Goal: Information Seeking & Learning: Check status

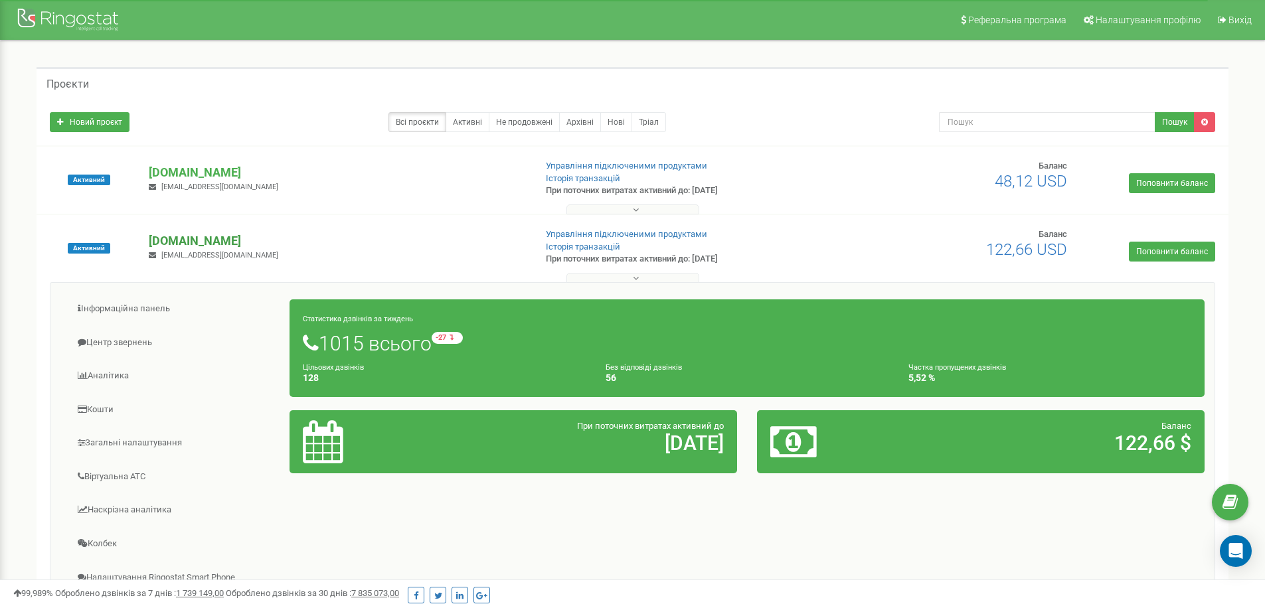
click at [236, 238] on p "[DOMAIN_NAME]" at bounding box center [336, 240] width 375 height 17
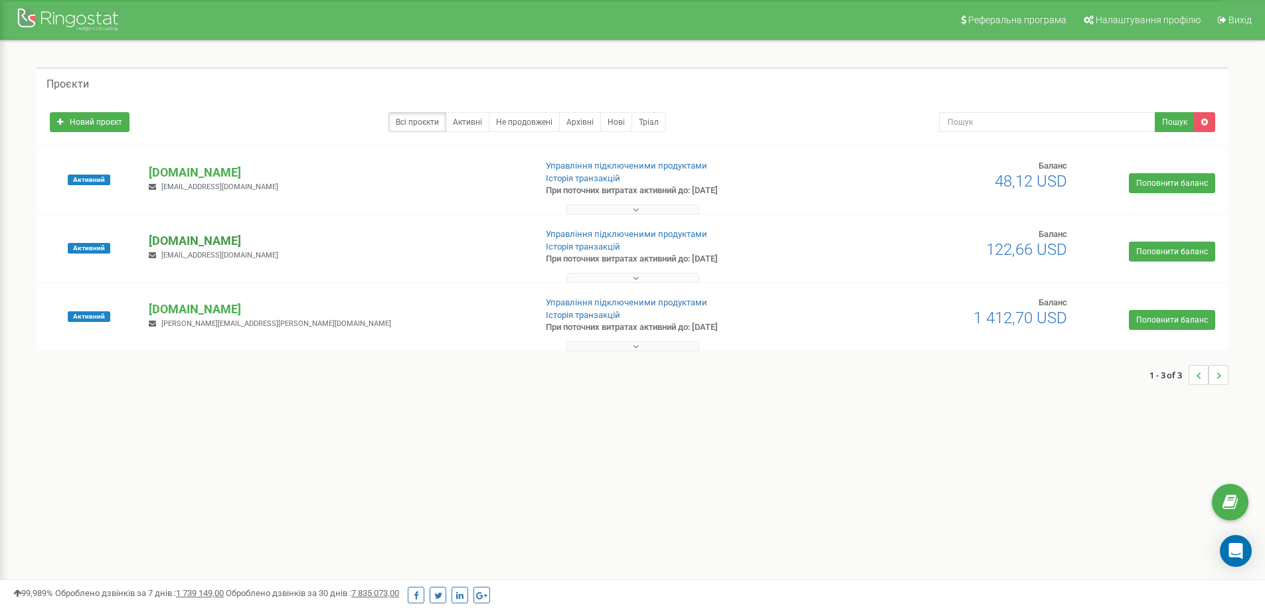
click at [236, 238] on p "[DOMAIN_NAME]" at bounding box center [336, 240] width 375 height 17
click at [204, 240] on p "[DOMAIN_NAME]" at bounding box center [336, 240] width 375 height 17
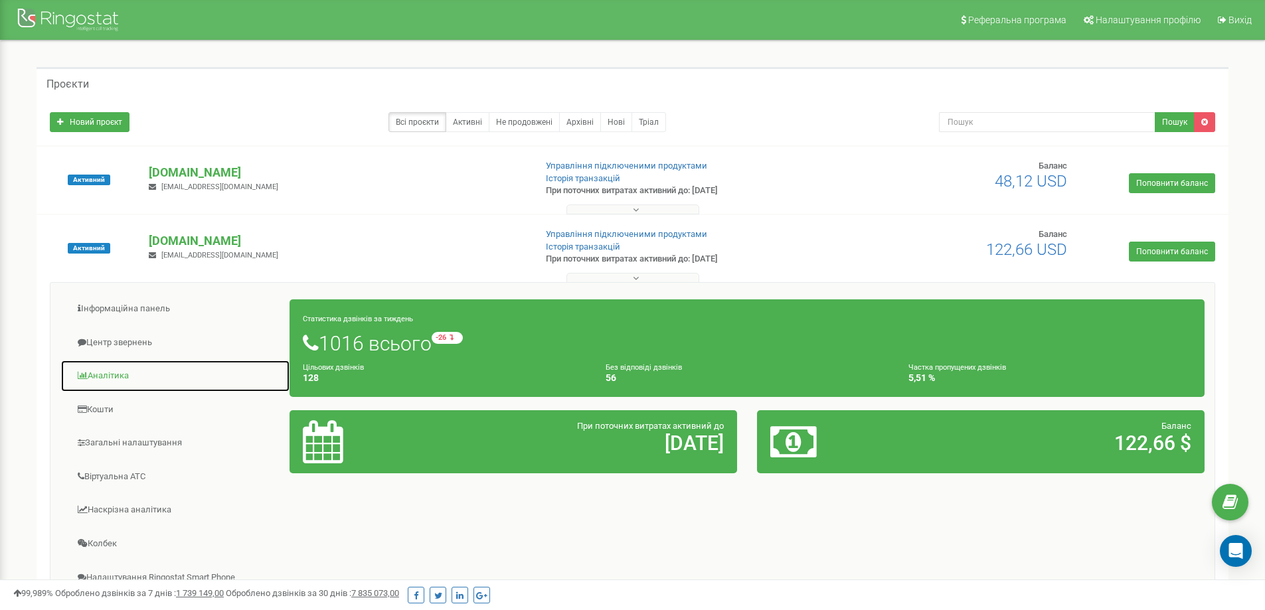
click at [121, 380] on link "Аналiтика" at bounding box center [175, 376] width 230 height 33
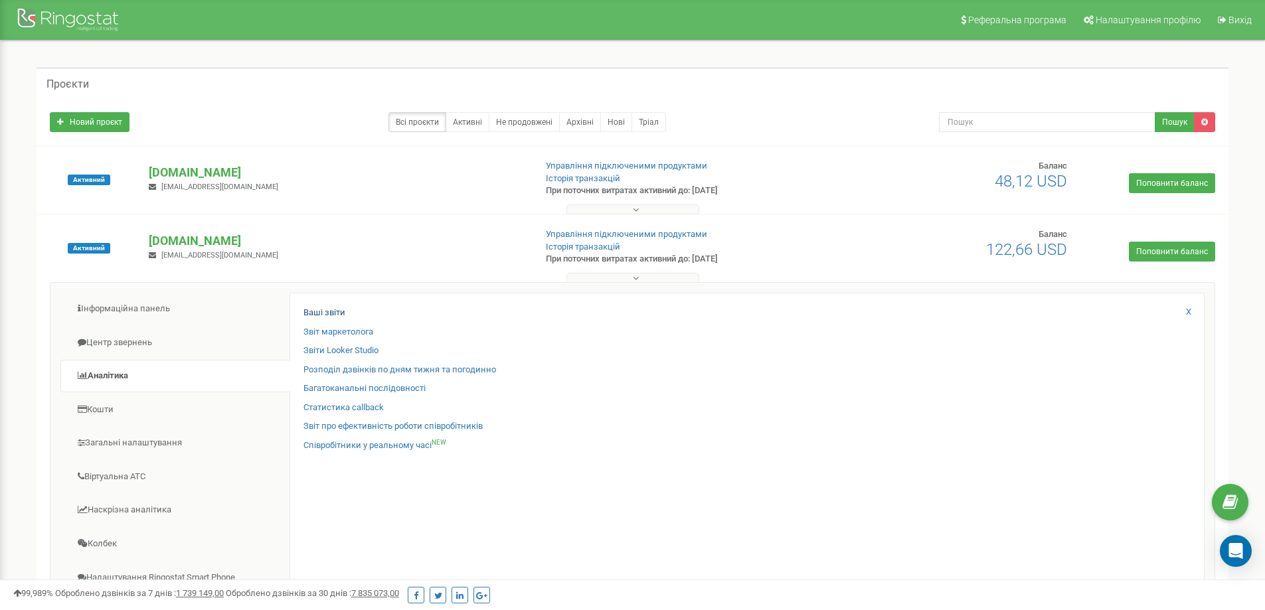
click at [346, 316] on div "Ваші звіти" at bounding box center [746, 316] width 887 height 19
click at [327, 311] on link "Ваші звіти" at bounding box center [324, 313] width 42 height 13
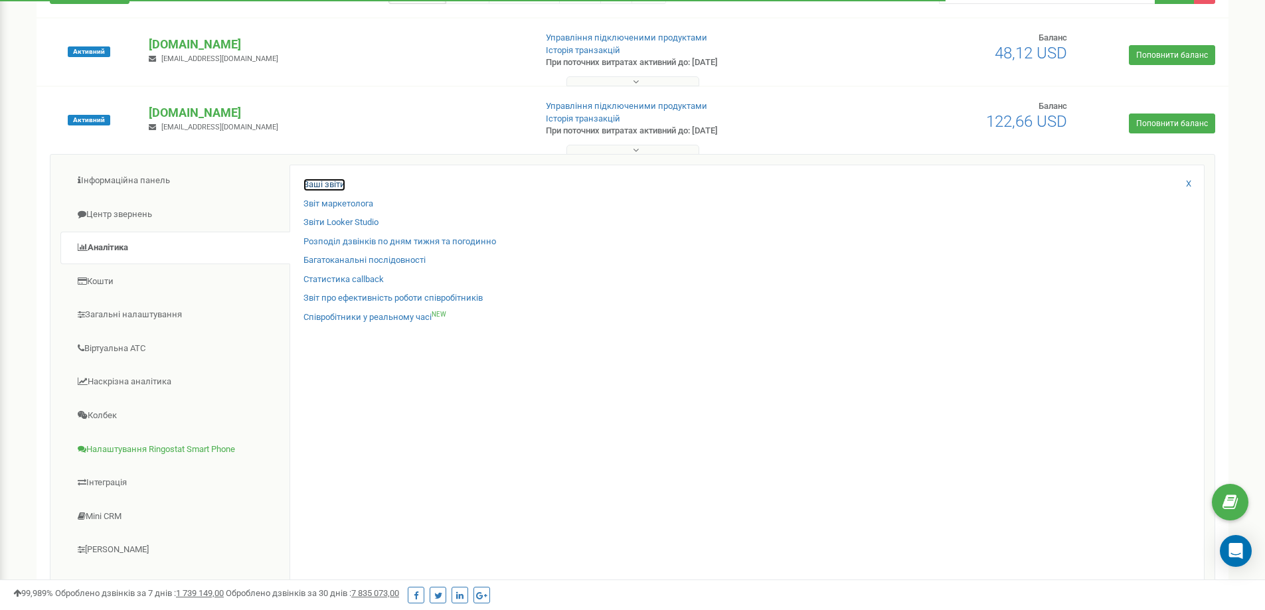
scroll to position [199, 0]
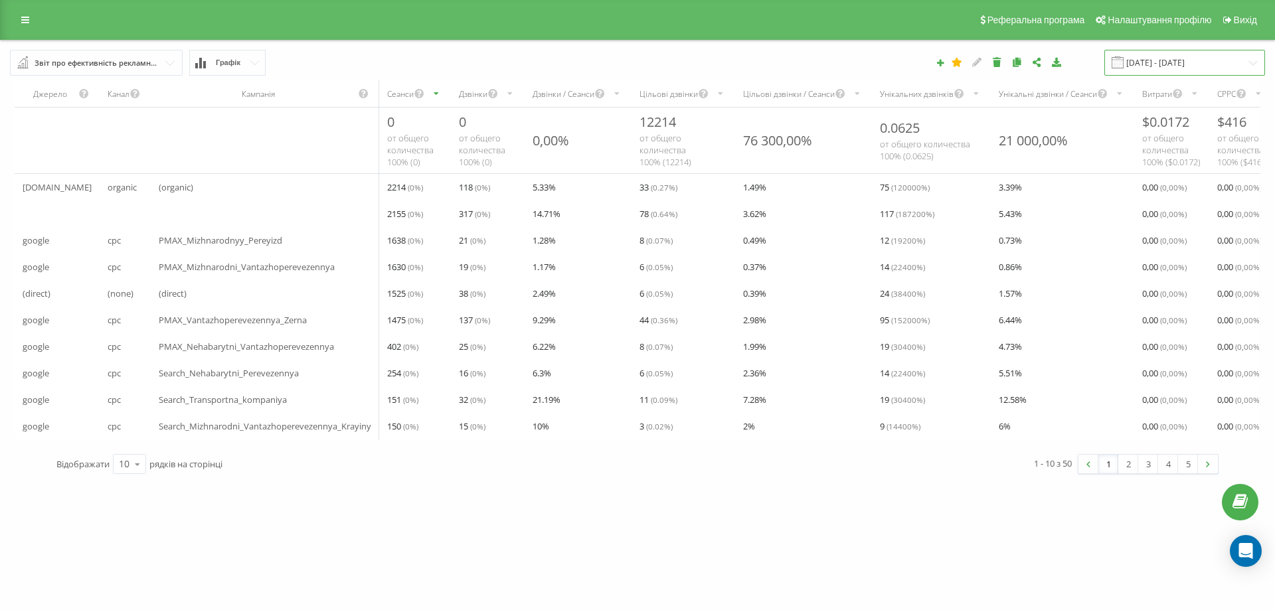
click at [1166, 58] on input "19.08.2025 - 19.09.2025" at bounding box center [1184, 63] width 161 height 26
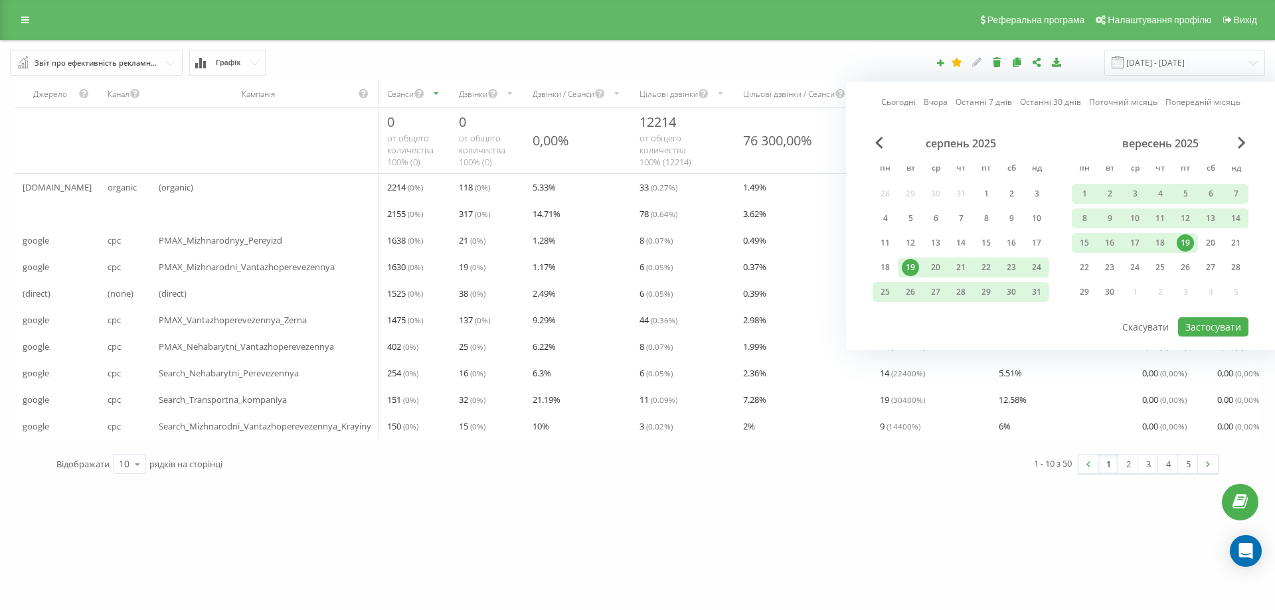
click at [944, 106] on link "Вчора" at bounding box center [935, 102] width 24 height 13
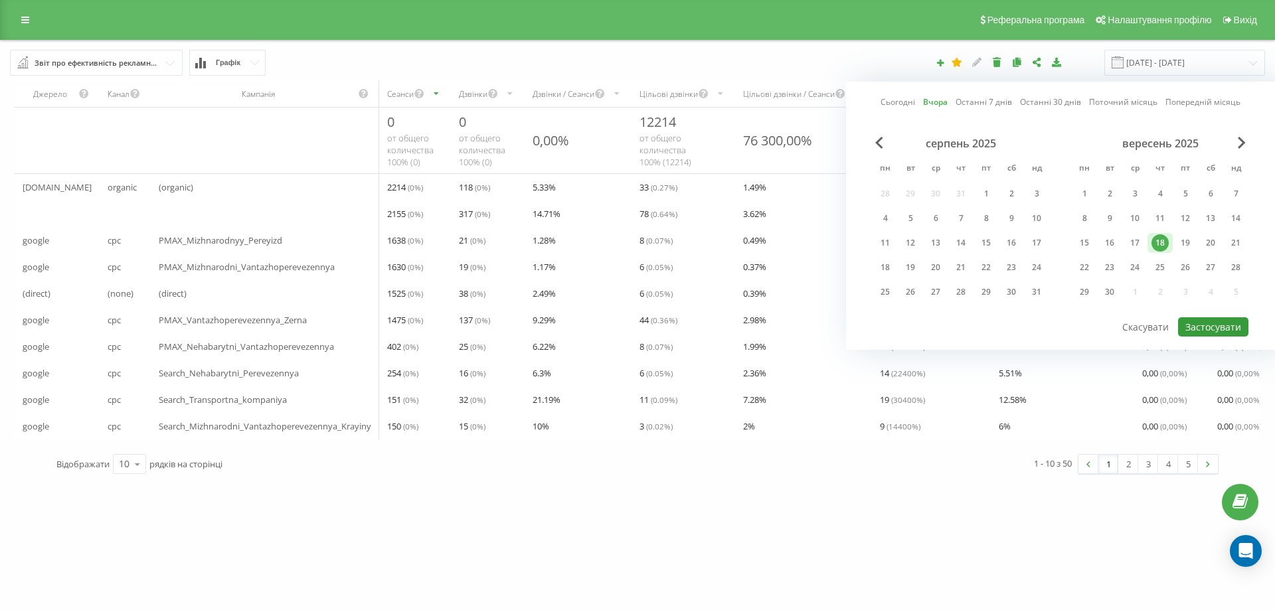
click at [1200, 319] on button "Застосувати" at bounding box center [1213, 326] width 70 height 19
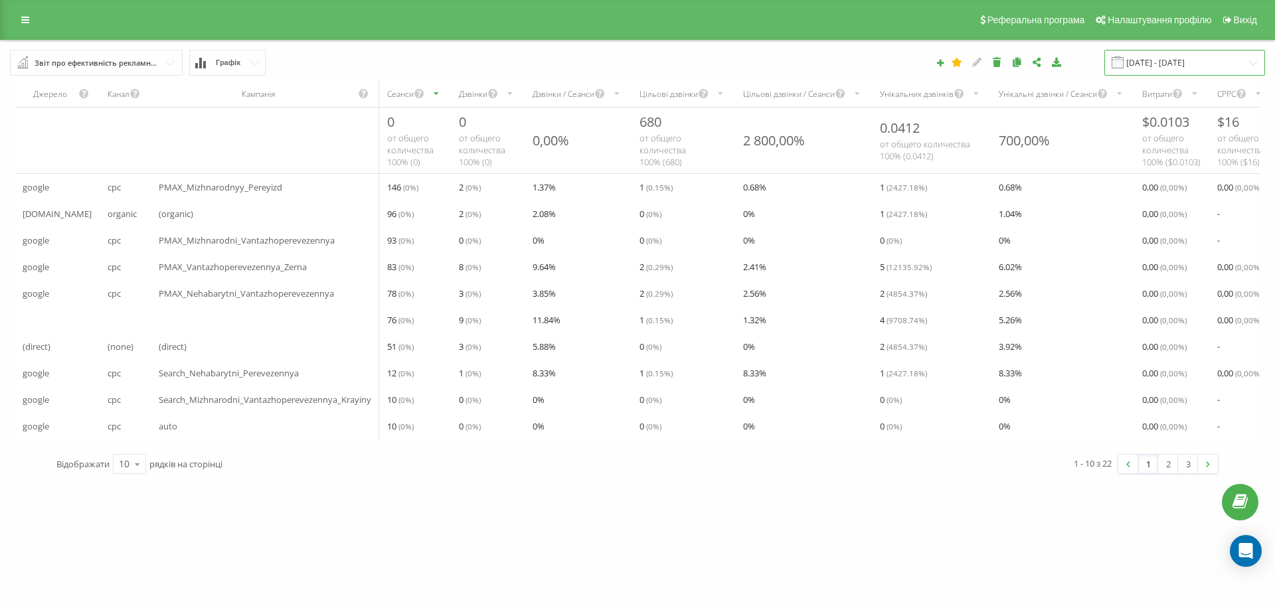
click at [1208, 55] on input "18.09.2025 - 18.09.2025" at bounding box center [1184, 63] width 161 height 26
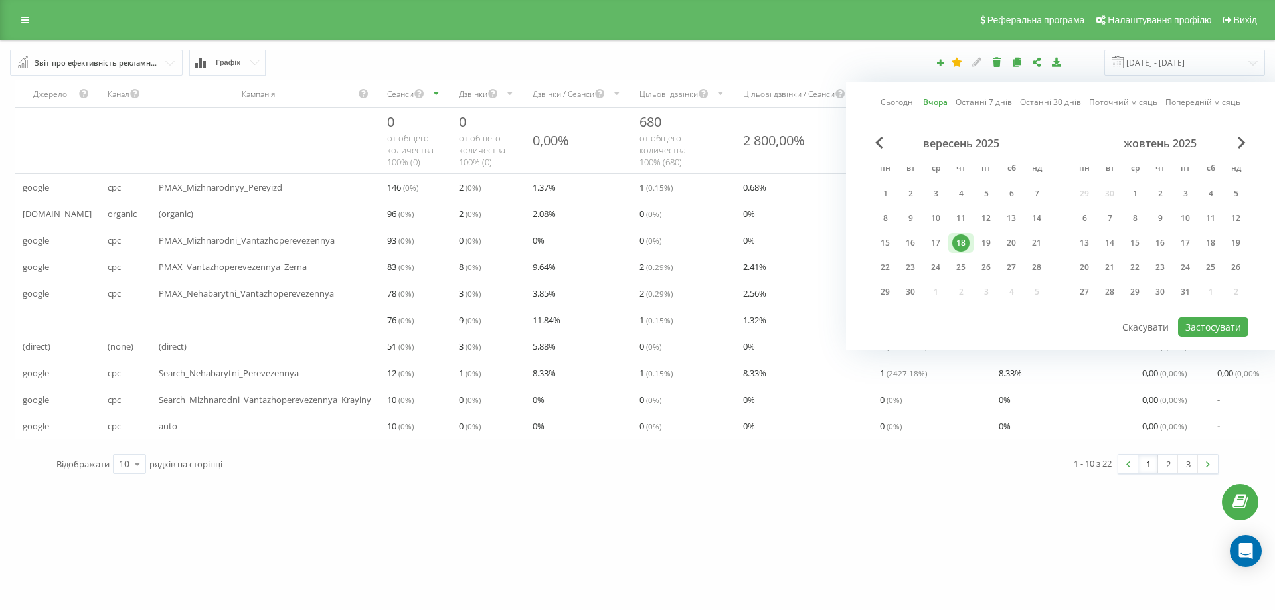
click at [888, 98] on link "Сьогодні" at bounding box center [897, 102] width 35 height 13
click at [1212, 322] on button "Застосувати" at bounding box center [1213, 326] width 70 height 19
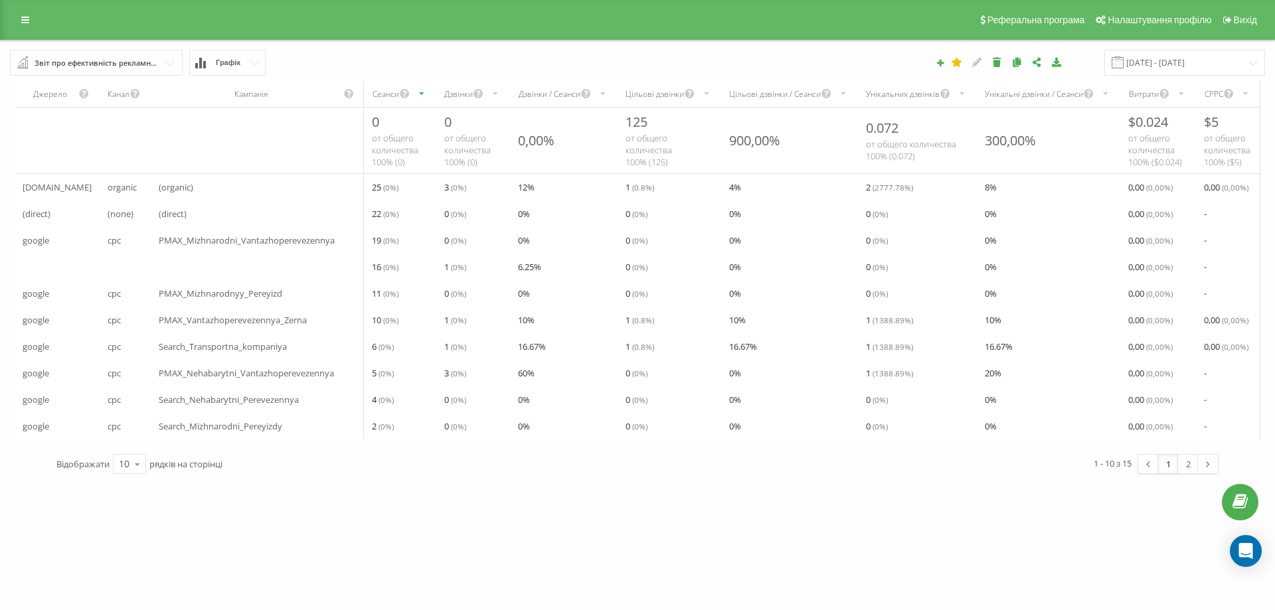
click at [155, 62] on div "Звіт про ефективність рекламних кампаній" at bounding box center [97, 63] width 125 height 15
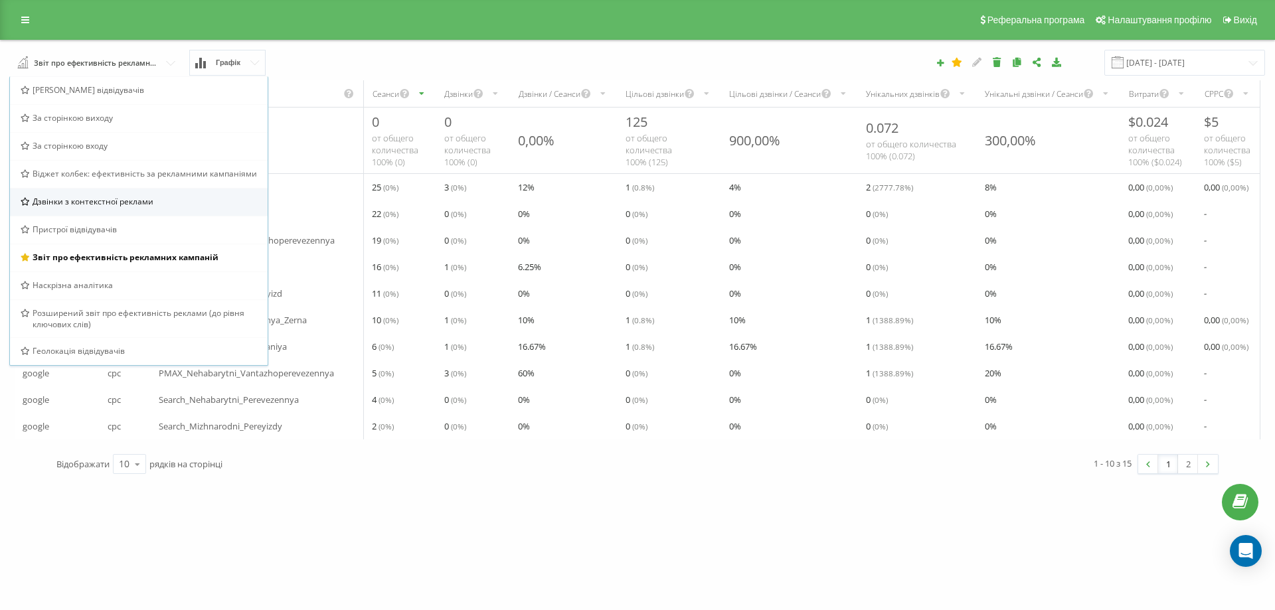
click at [112, 195] on div "Дзвінки з контекстної реклами" at bounding box center [139, 202] width 258 height 28
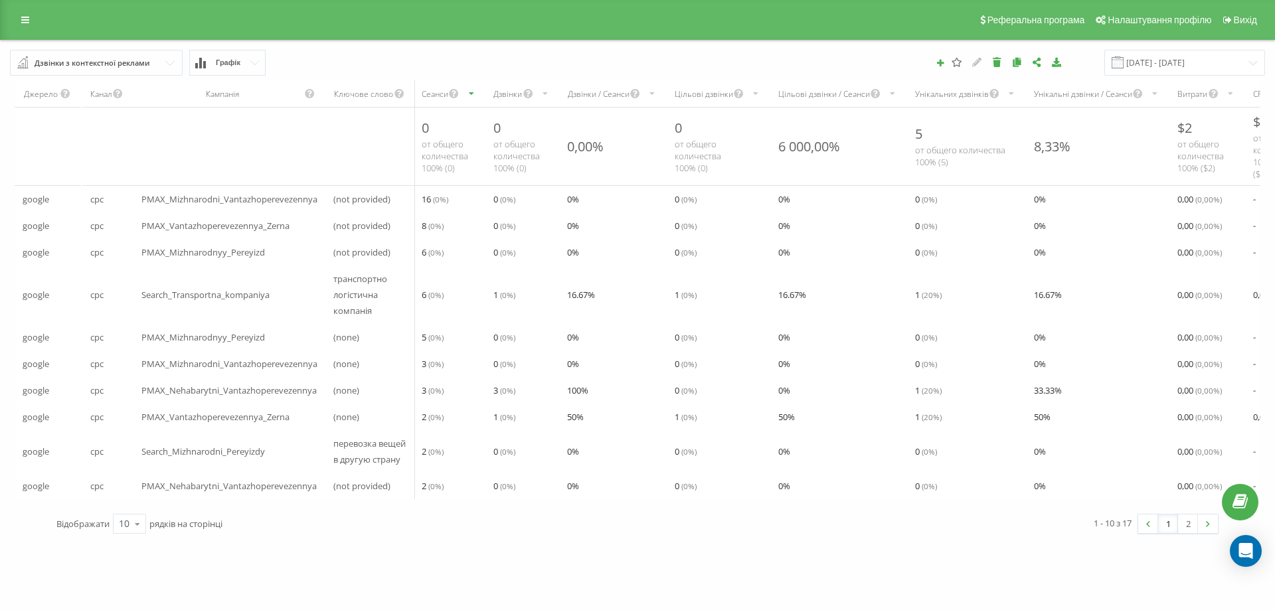
drag, startPoint x: 930, startPoint y: 96, endPoint x: 1089, endPoint y: 174, distance: 177.3
click at [931, 96] on div "Унікальних дзвінків" at bounding box center [952, 93] width 74 height 11
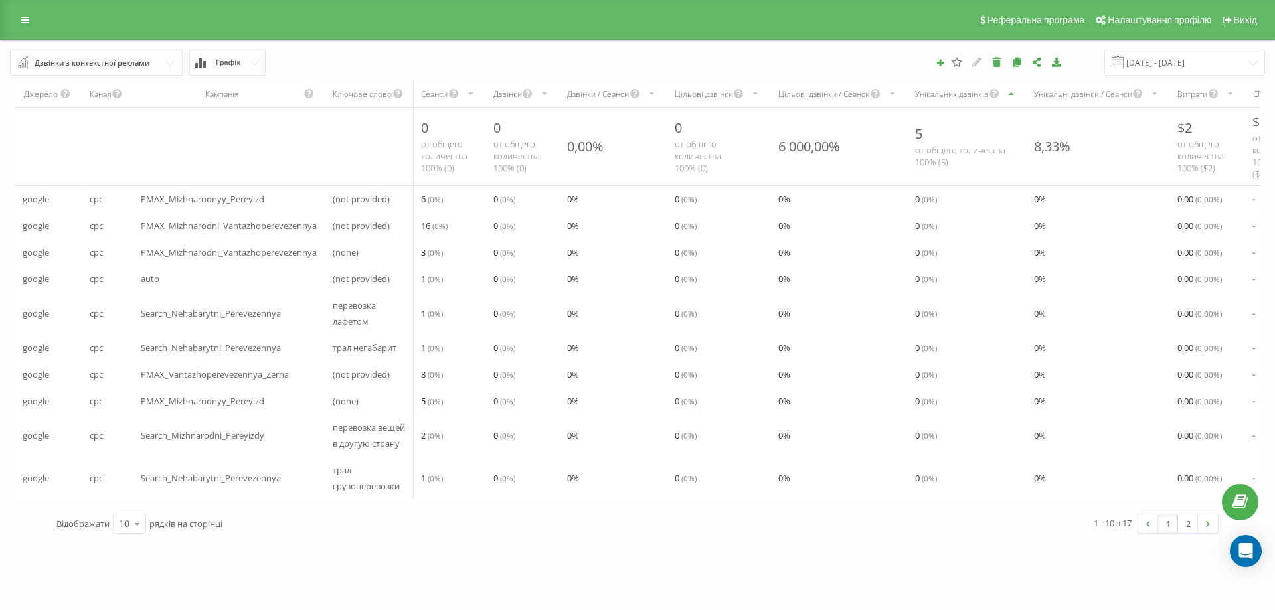
click at [934, 87] on div "Унікальних дзвінків" at bounding box center [966, 93] width 119 height 27
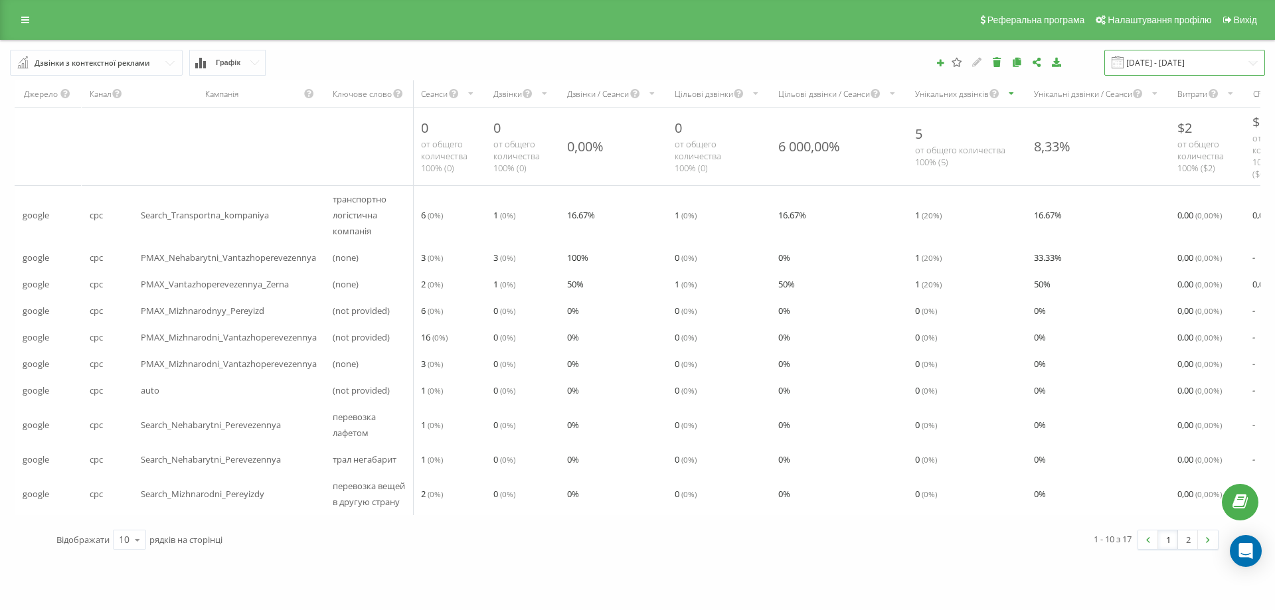
click at [1149, 63] on input "19.09.2025 - 19.09.2025" at bounding box center [1184, 63] width 161 height 26
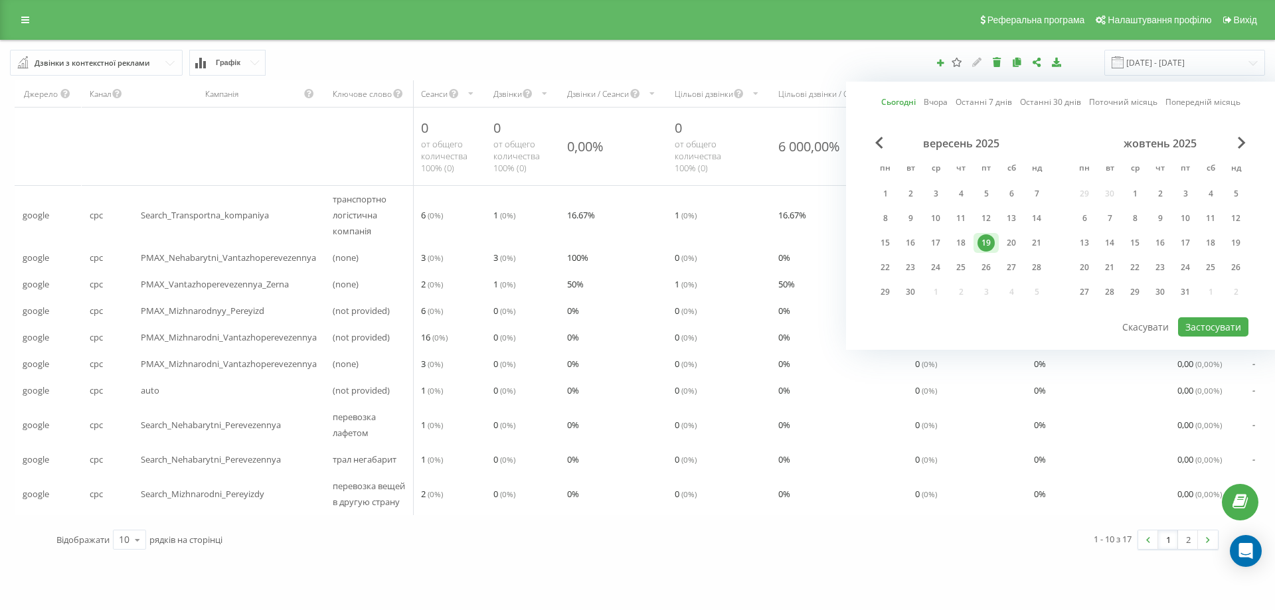
click at [931, 101] on link "Вчора" at bounding box center [935, 102] width 24 height 13
click at [1206, 321] on button "Застосувати" at bounding box center [1213, 326] width 70 height 19
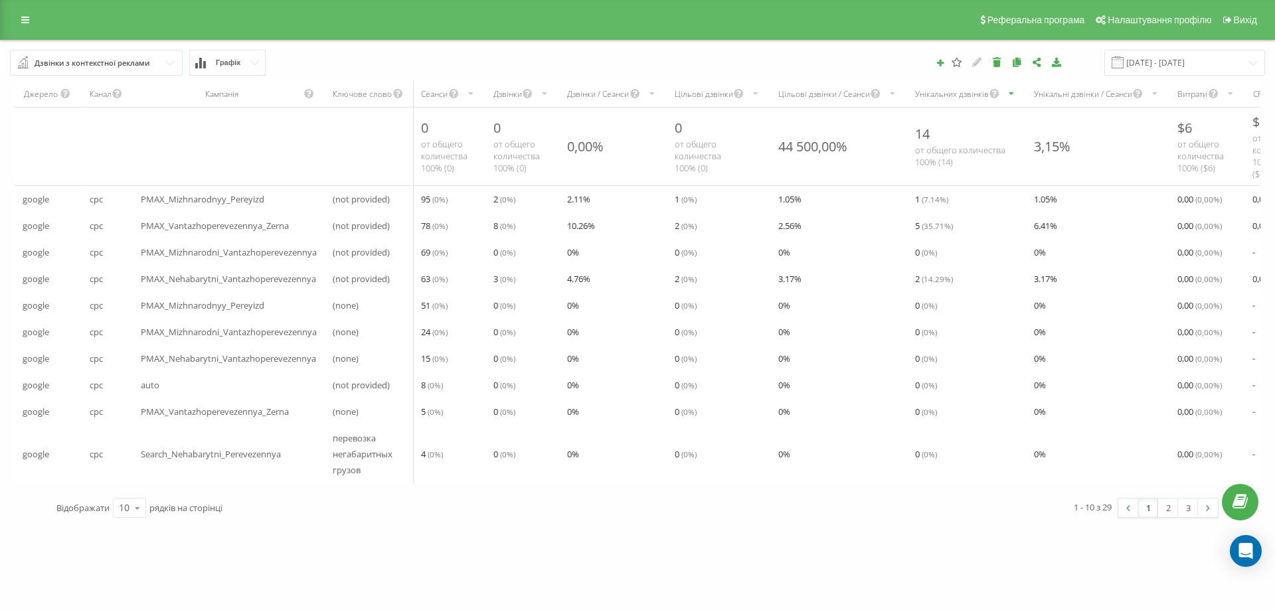
click at [930, 90] on div "Унікальних дзвінків" at bounding box center [952, 93] width 74 height 11
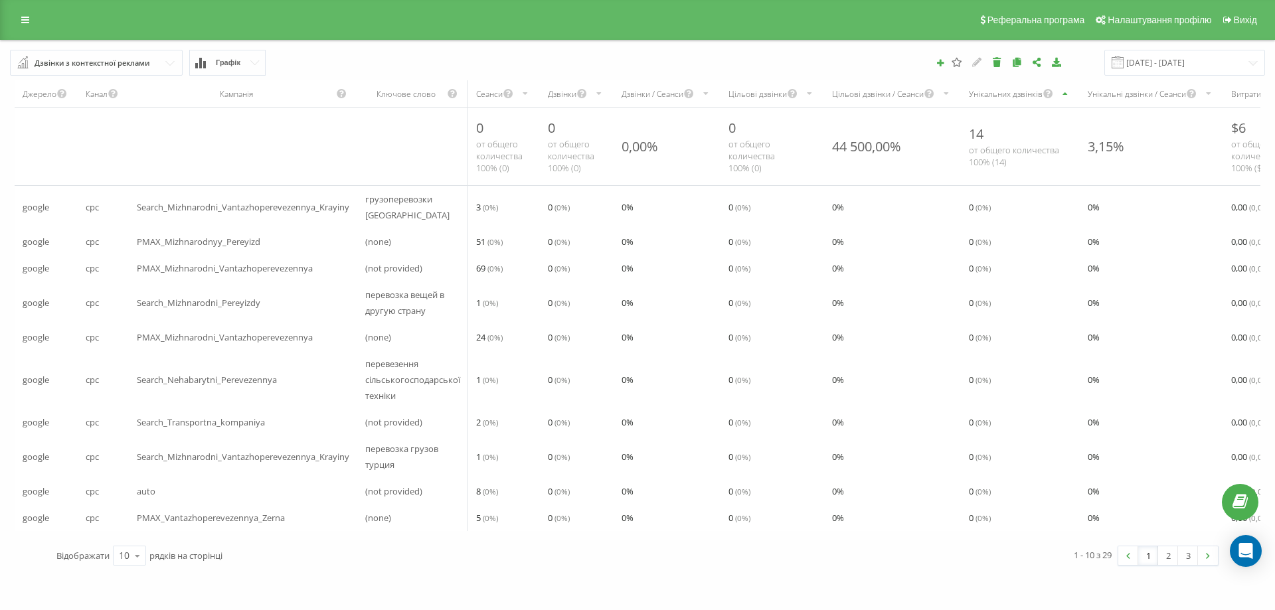
click at [990, 94] on div "Унікальних дзвінків" at bounding box center [1006, 93] width 74 height 11
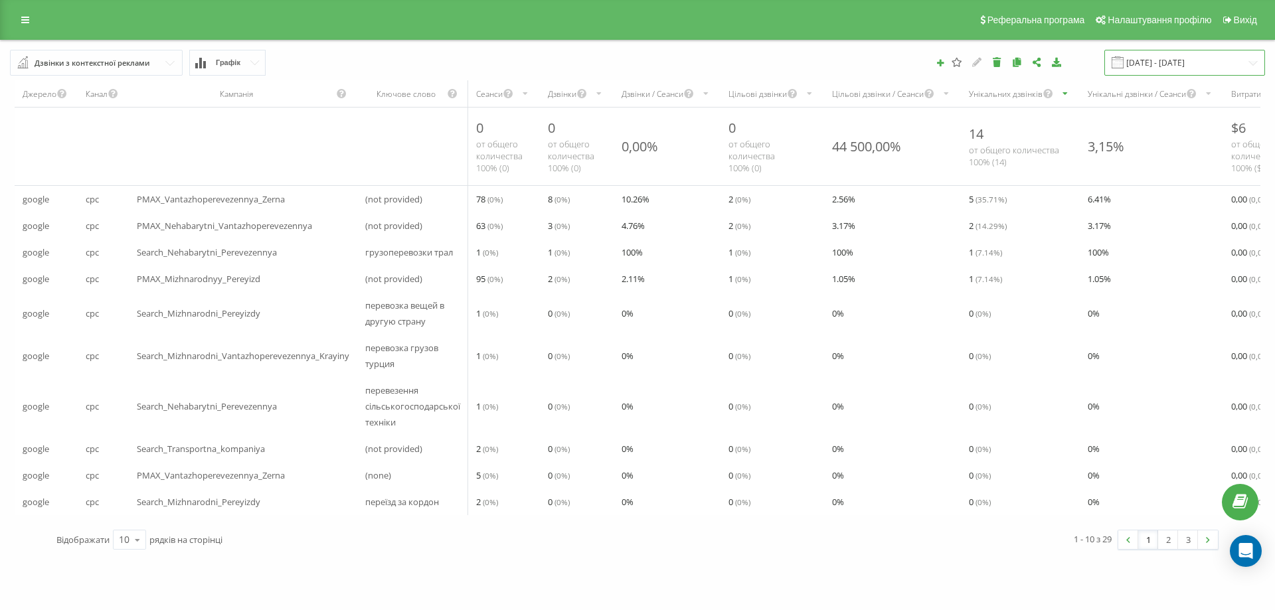
click at [1163, 58] on input "18.09.2025 - 18.09.2025" at bounding box center [1184, 63] width 161 height 26
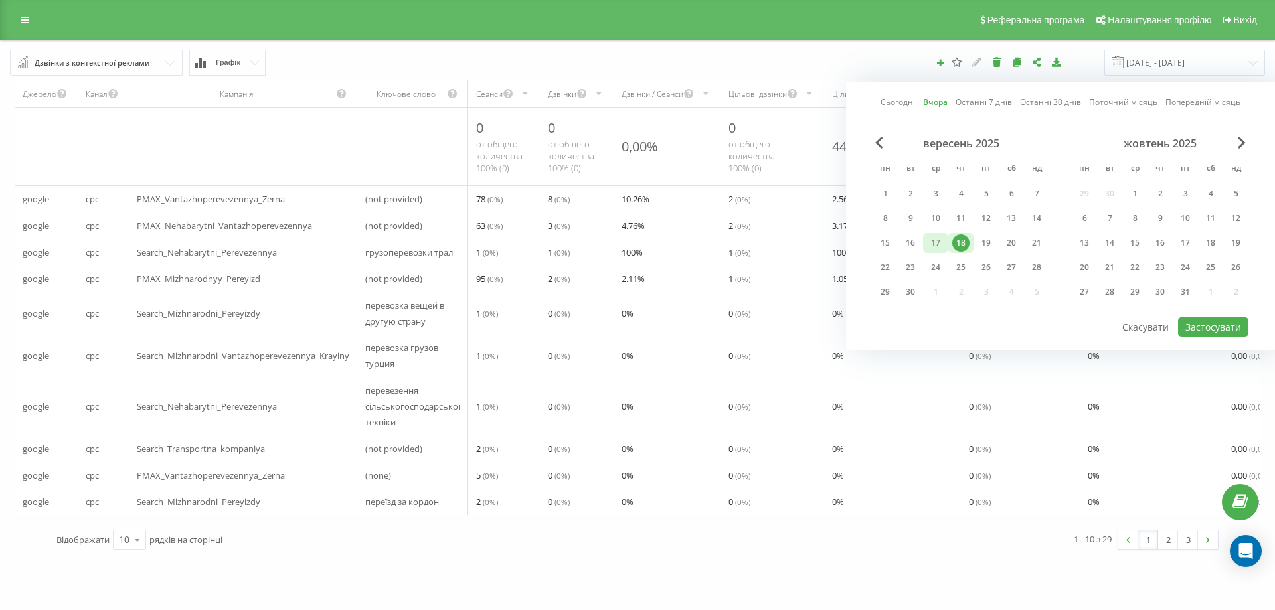
click at [938, 242] on div "17" at bounding box center [935, 242] width 17 height 17
click at [1214, 325] on button "Застосувати" at bounding box center [1213, 326] width 70 height 19
type input "17.09.2025 - 17.09.2025"
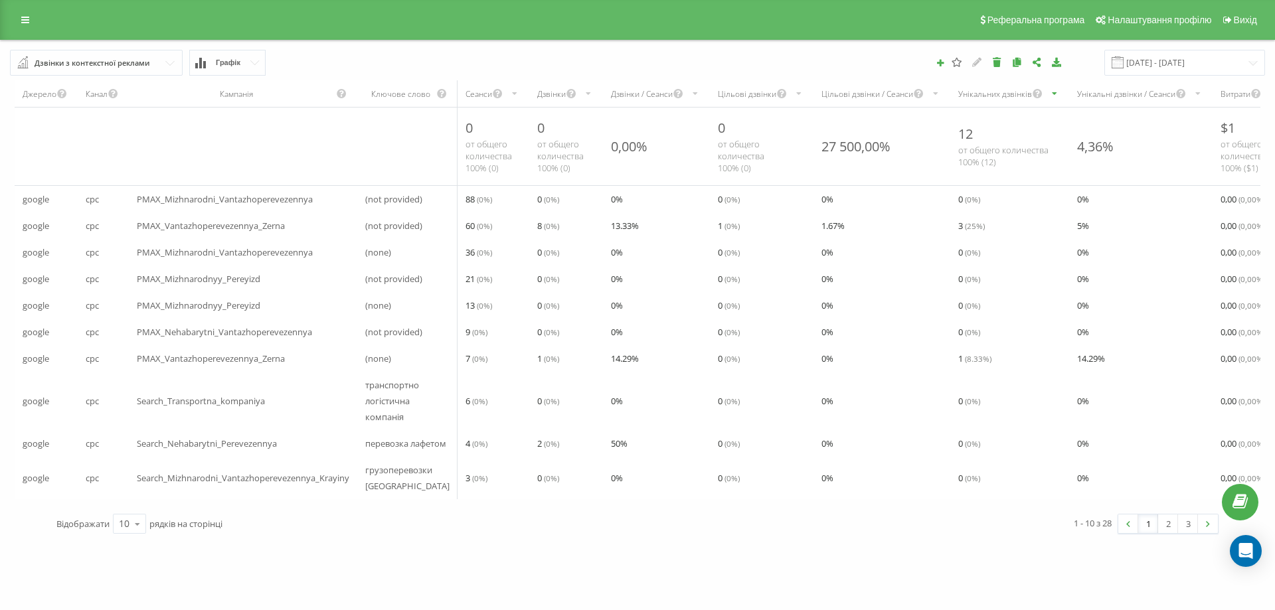
click at [958, 94] on div "Унікальних дзвінків" at bounding box center [995, 93] width 74 height 11
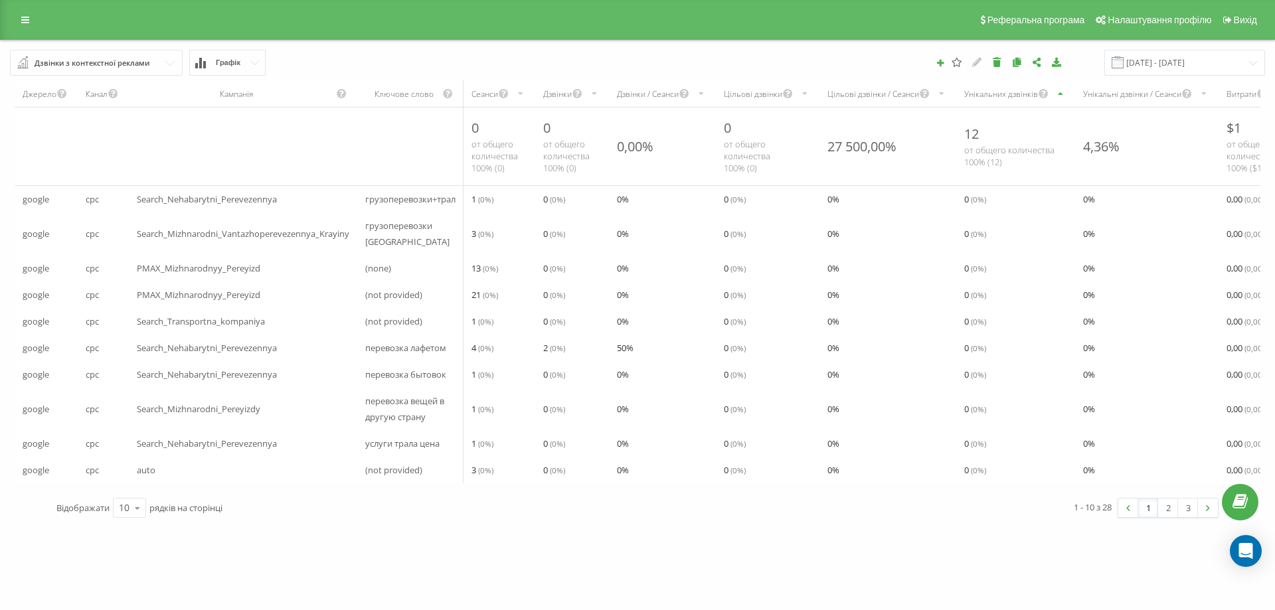
click at [953, 94] on div "Цільові дзвінки / Сеанси" at bounding box center [887, 93] width 137 height 27
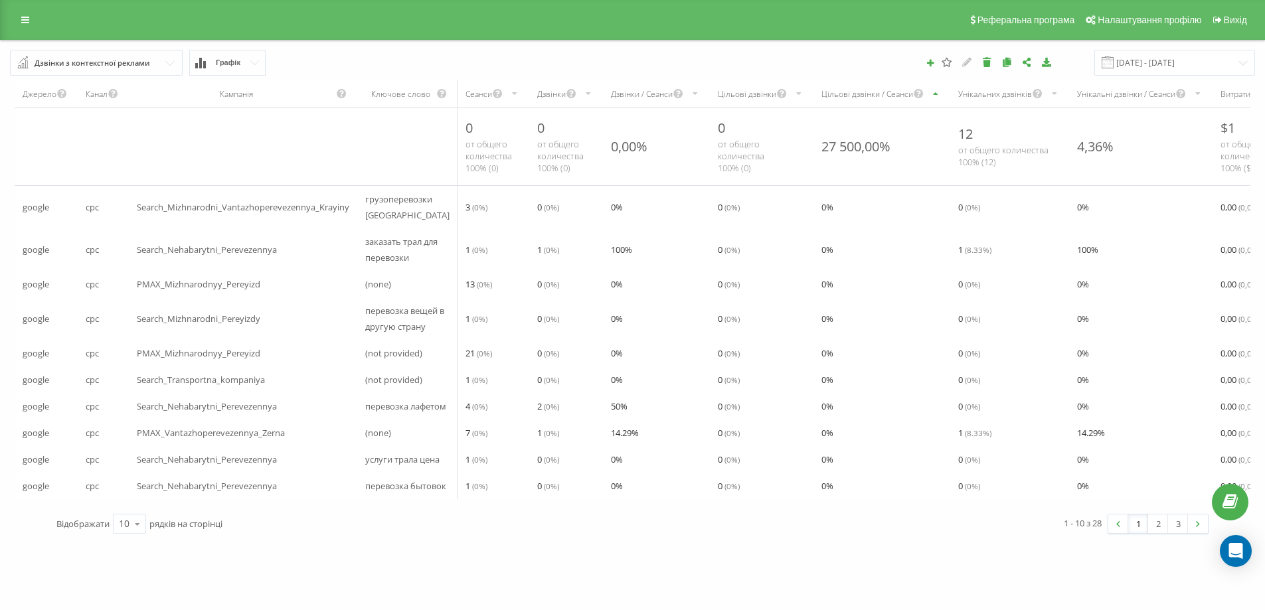
click at [990, 92] on div "Унікальних дзвінків" at bounding box center [995, 93] width 74 height 11
